Goal: Task Accomplishment & Management: Manage account settings

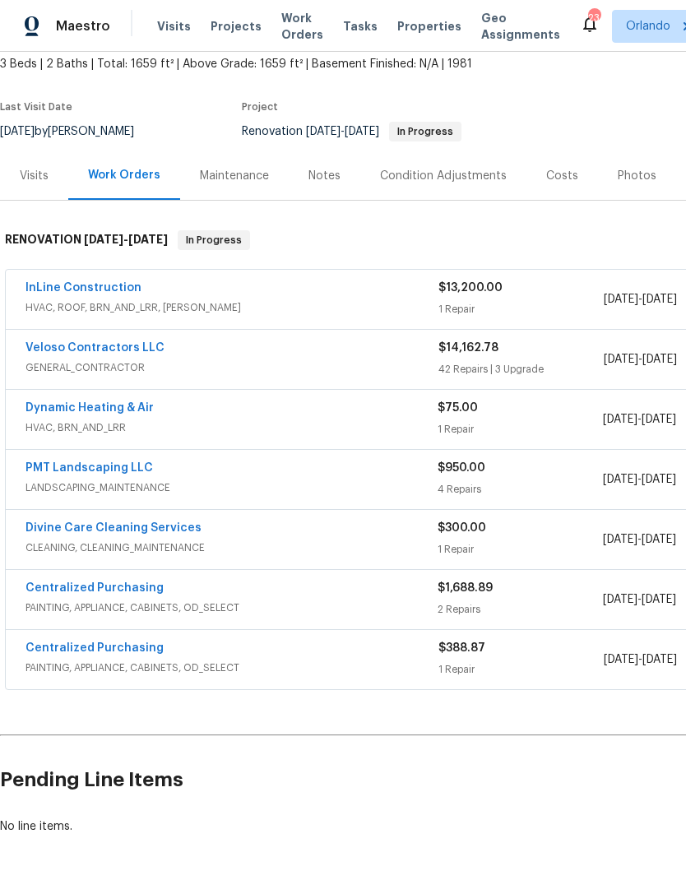
scroll to position [98, 0]
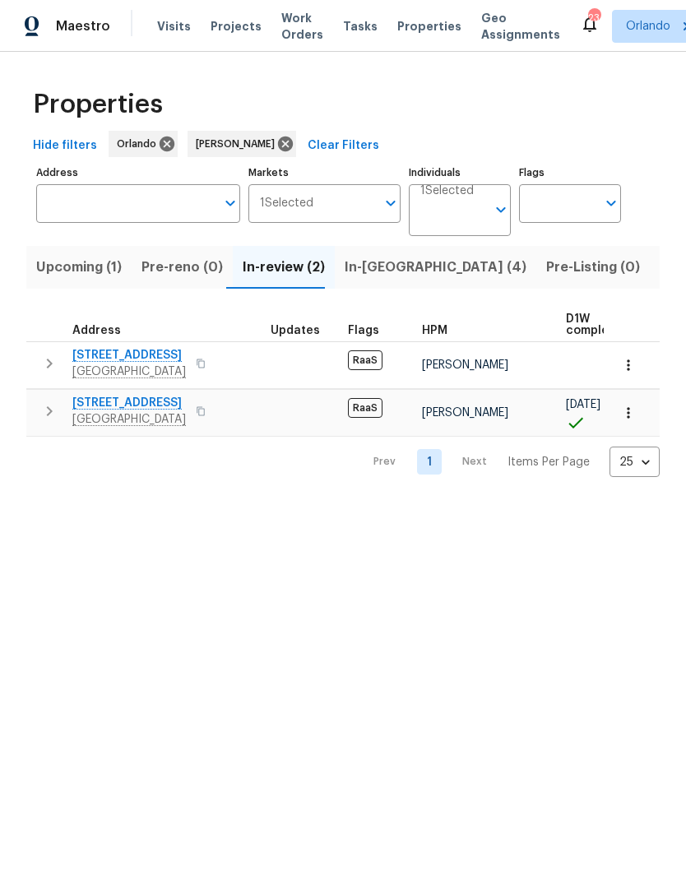
click at [399, 252] on button "In-[GEOGRAPHIC_DATA] (4)" at bounding box center [436, 267] width 202 height 43
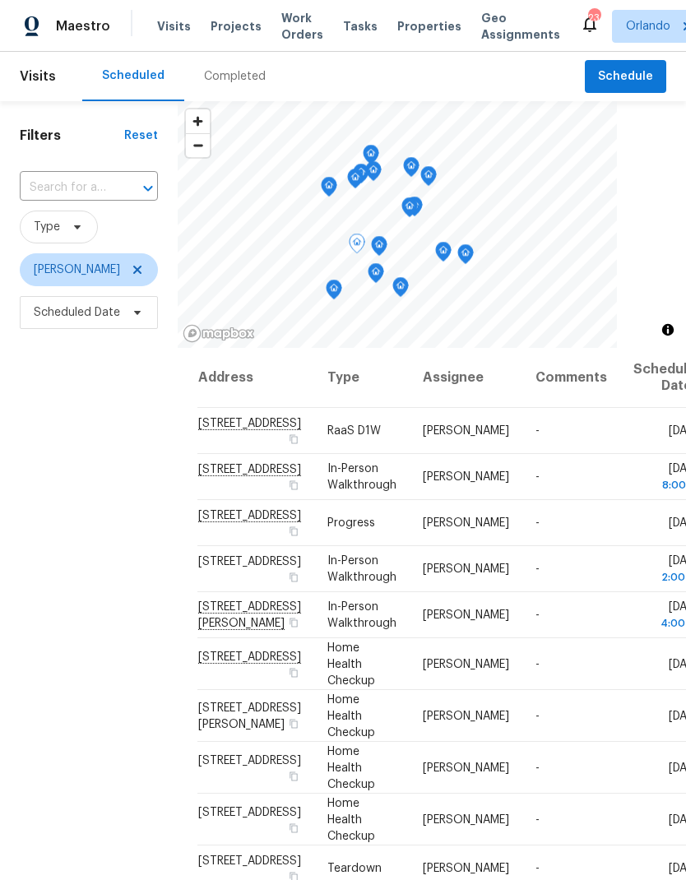
click at [0, 0] on span at bounding box center [0, 0] width 0 height 0
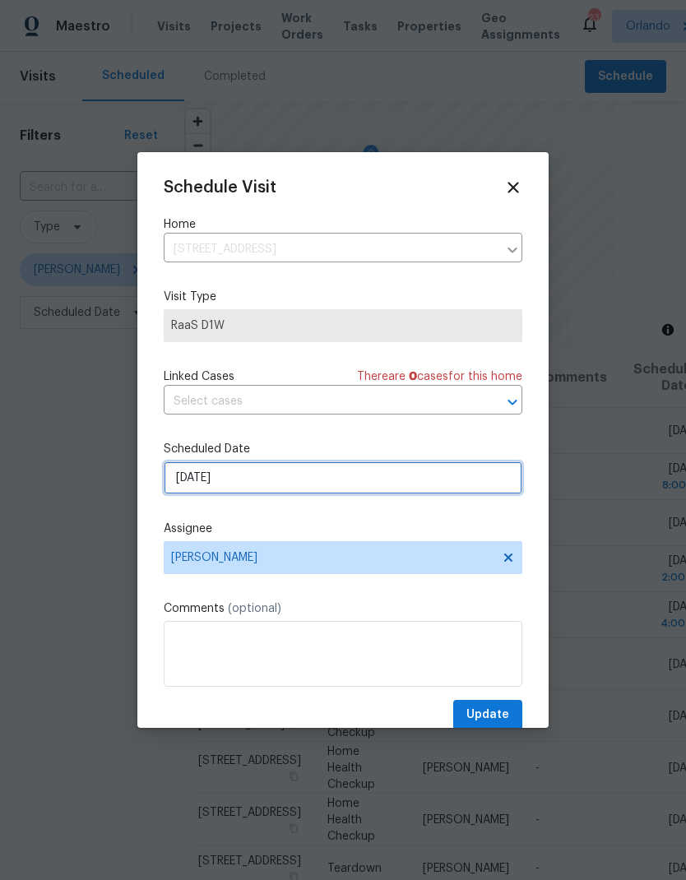
click at [443, 476] on input "9/15/2025" at bounding box center [343, 478] width 359 height 33
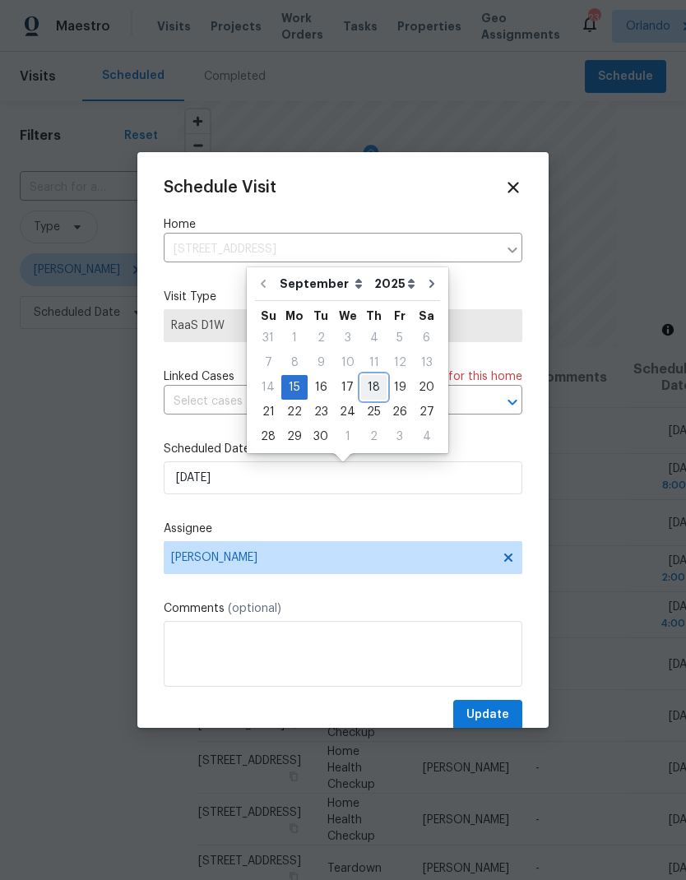
click at [364, 392] on div "18" at bounding box center [374, 387] width 26 height 23
type input "9/18/2025"
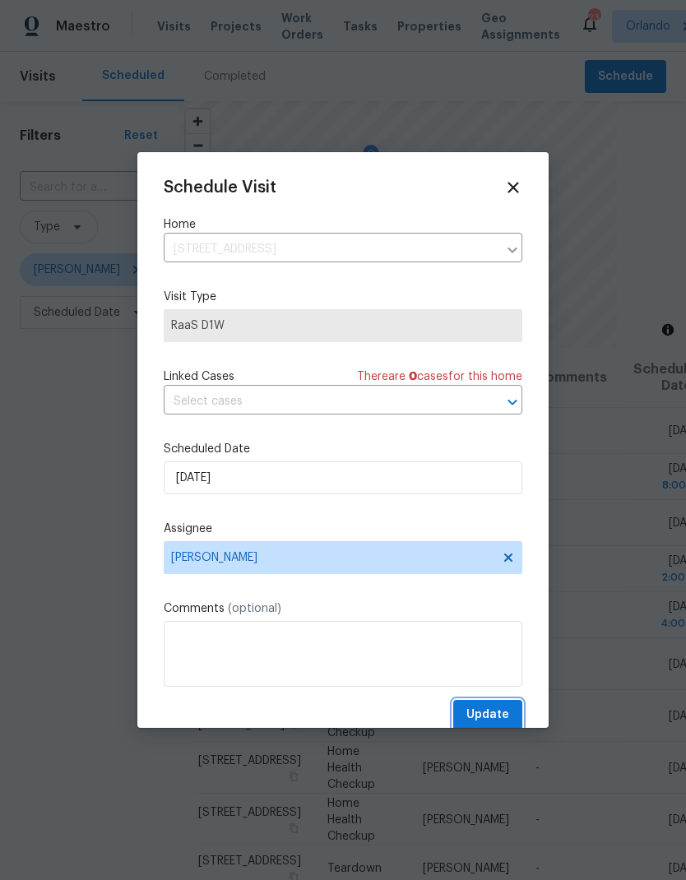
click at [506, 712] on span "Update" at bounding box center [487, 715] width 43 height 21
